Goal: Communication & Community: Answer question/provide support

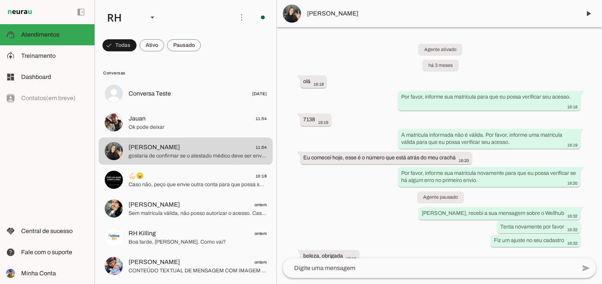
scroll to position [1244, 0]
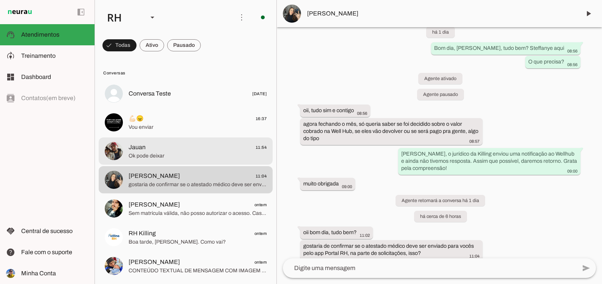
click at [180, 107] on md-item "Jauan 11:54 Ok pode deixar" at bounding box center [186, 93] width 174 height 27
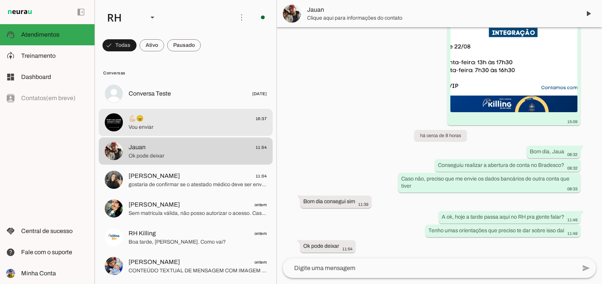
click at [169, 126] on span "Vou enviar" at bounding box center [198, 128] width 138 height 8
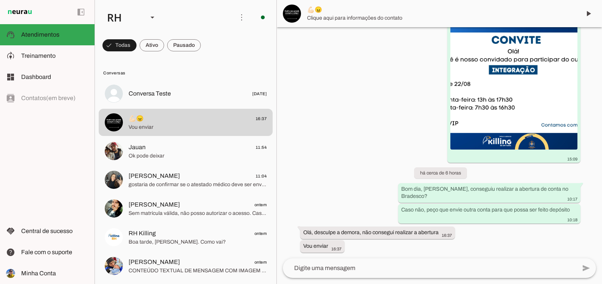
scroll to position [802, 0]
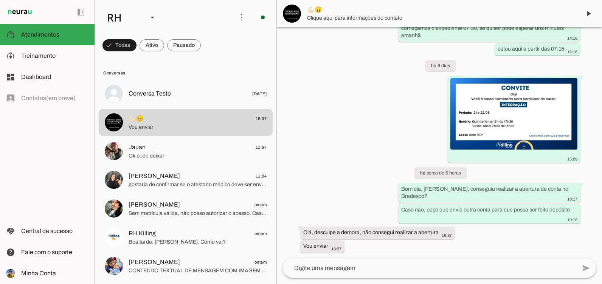
click at [362, 271] on textarea at bounding box center [429, 268] width 293 height 9
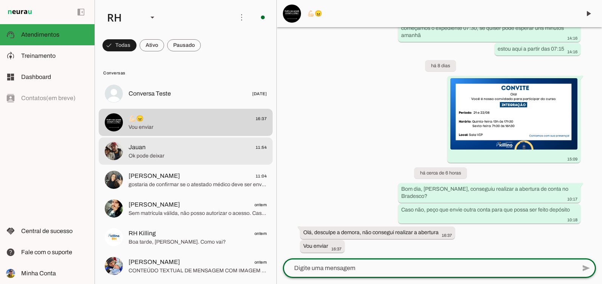
click at [134, 99] on div at bounding box center [198, 93] width 138 height 11
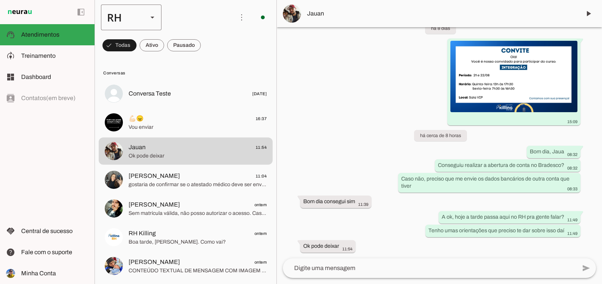
scroll to position [300, 0]
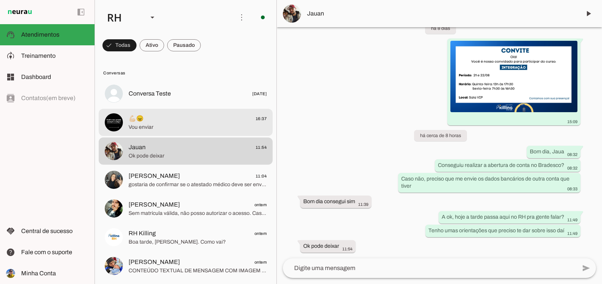
click at [191, 121] on span "💪🏻😠 16:37" at bounding box center [198, 118] width 138 height 9
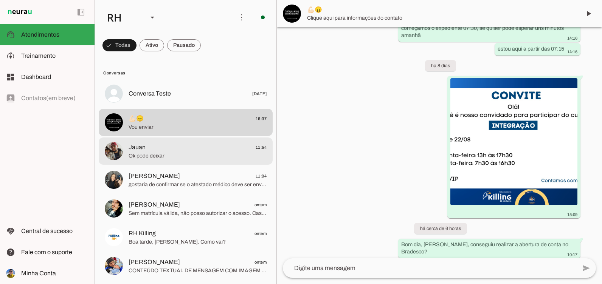
scroll to position [802, 0]
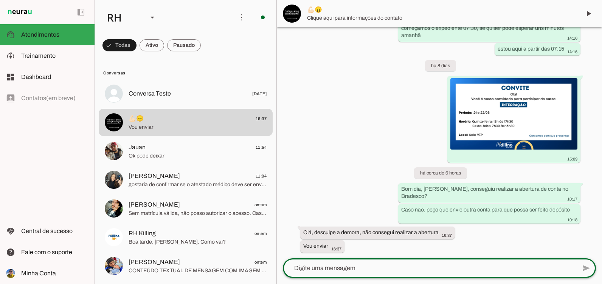
click at [321, 271] on textarea at bounding box center [429, 268] width 293 height 9
type textarea "ok, aguardo"
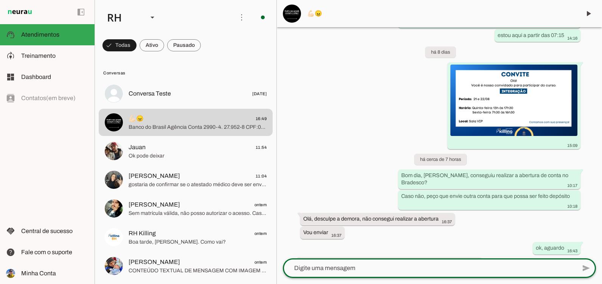
scroll to position [840, 0]
